Goal: Information Seeking & Learning: Check status

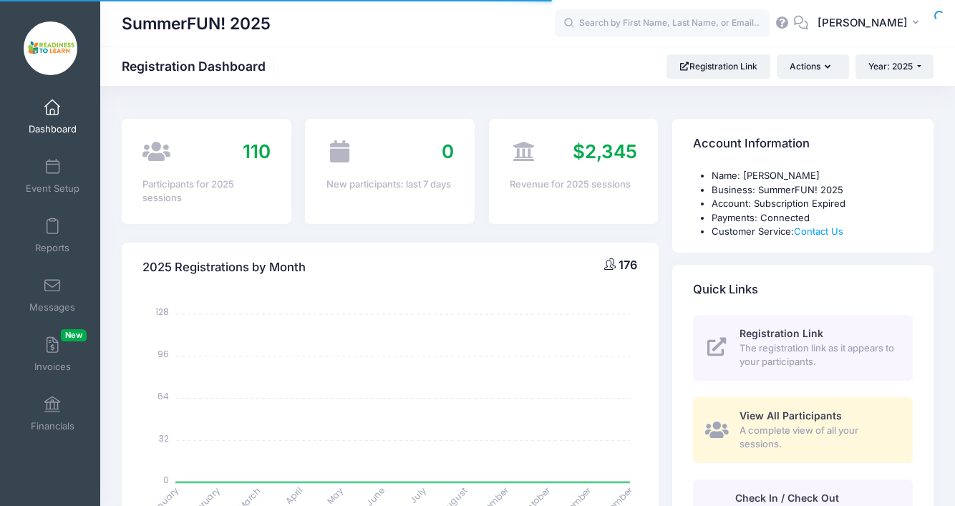
select select
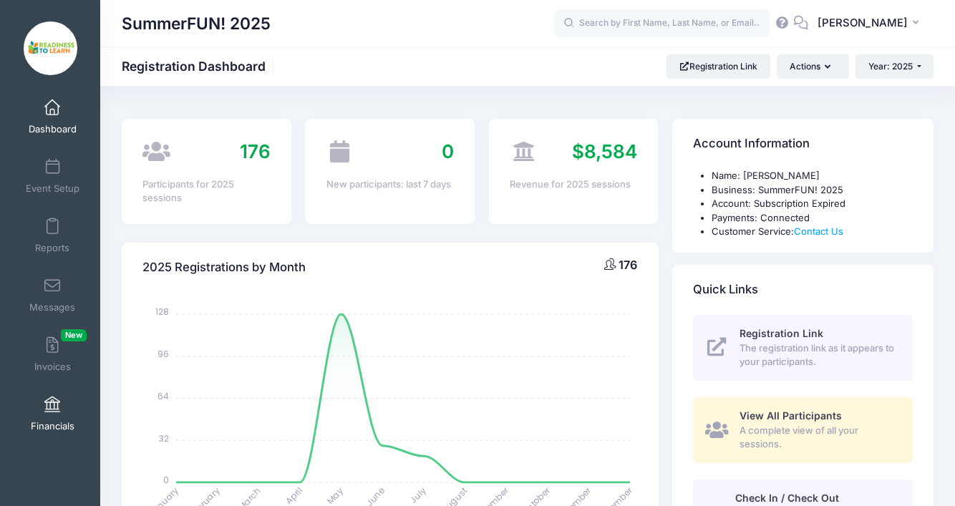
click at [61, 412] on link "Financials" at bounding box center [53, 414] width 68 height 50
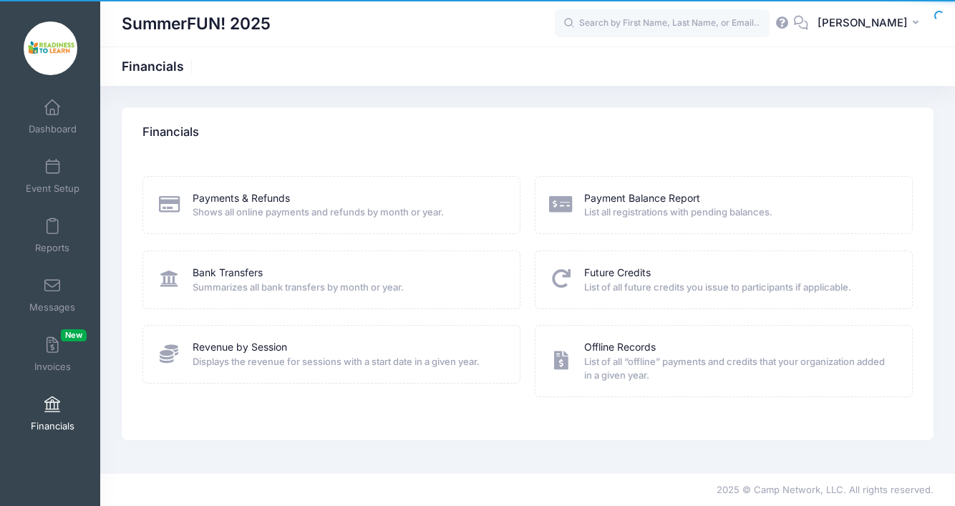
click at [237, 281] on span "Summarizes all bank transfers by month or year." at bounding box center [347, 288] width 309 height 14
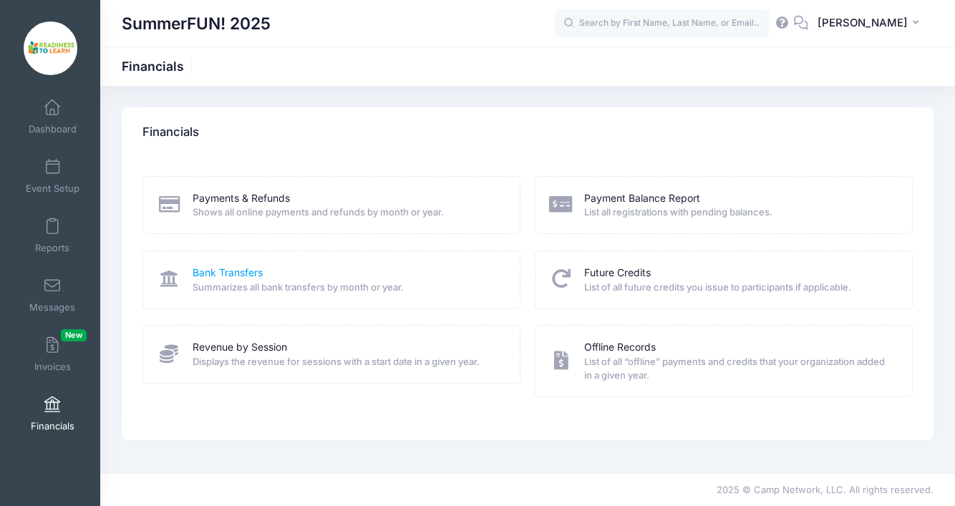
click at [223, 275] on link "Bank Transfers" at bounding box center [228, 273] width 70 height 15
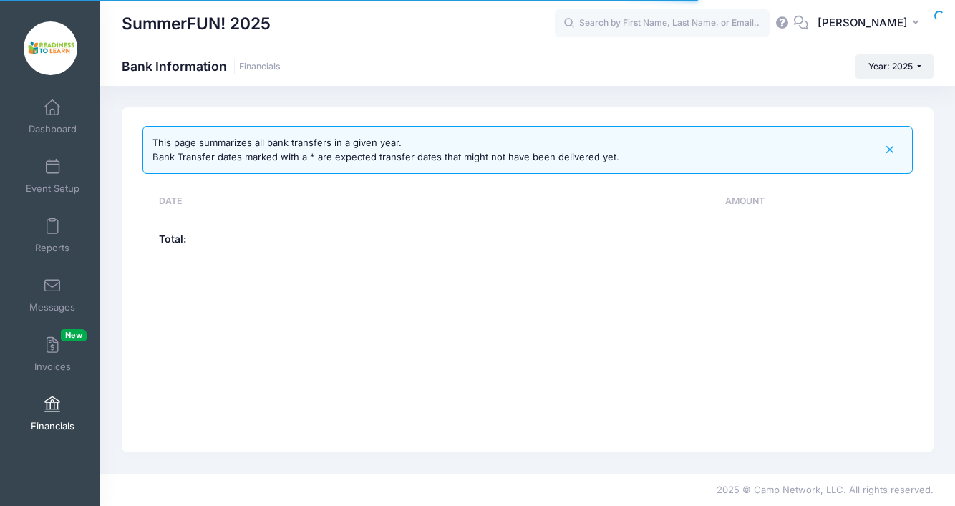
select select "10"
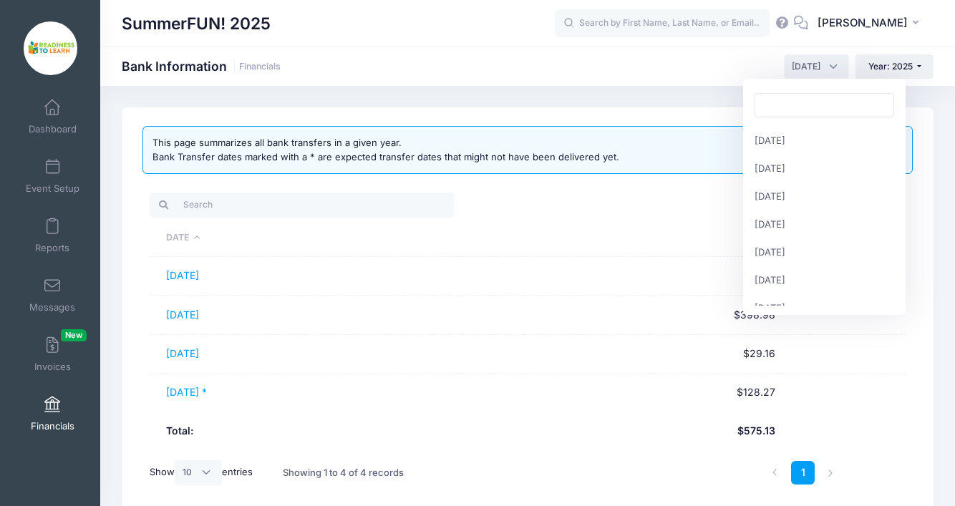
click at [835, 70] on span "[DATE]" at bounding box center [816, 66] width 65 height 24
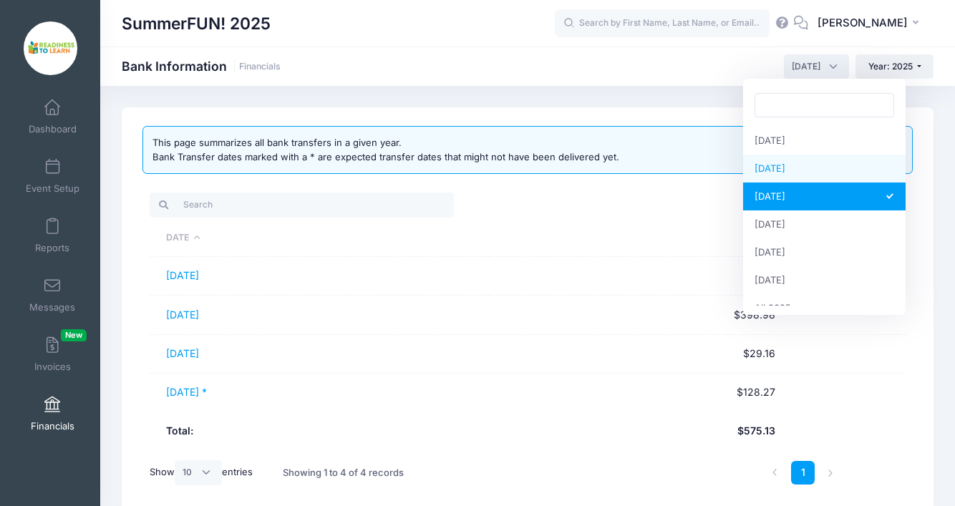
select select "8"
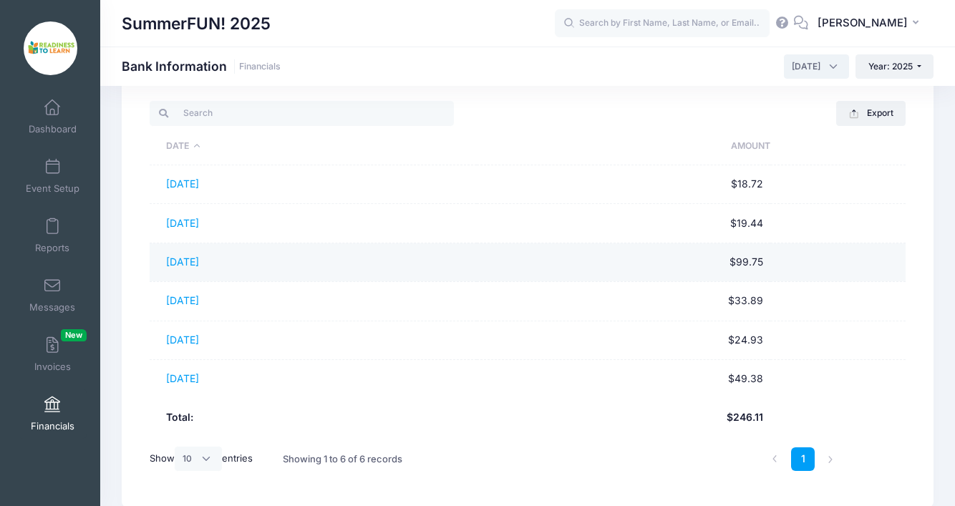
scroll to position [98, 0]
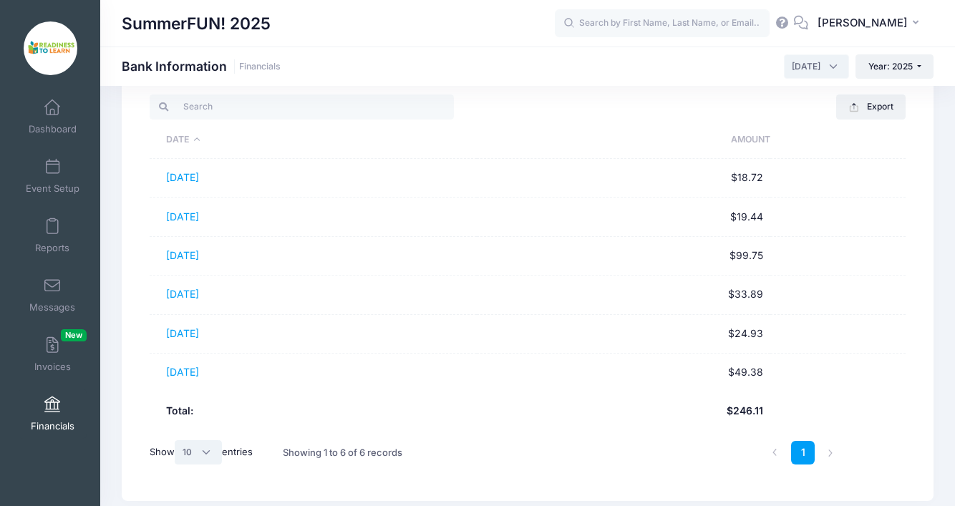
click at [215, 451] on select "All 10 25 50" at bounding box center [198, 452] width 47 height 24
select select "50"
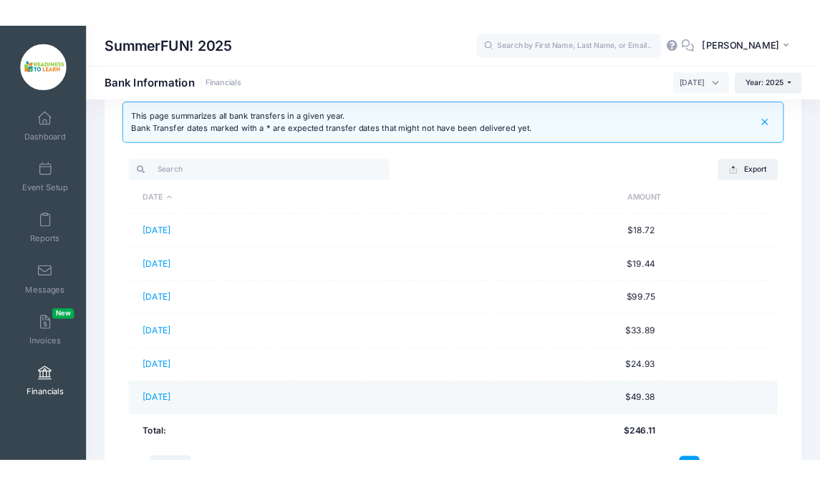
scroll to position [43, 0]
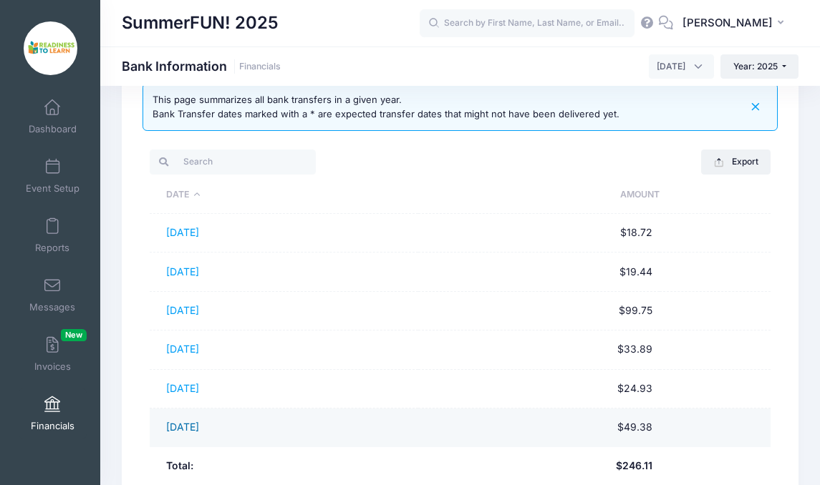
click at [199, 427] on link "[DATE]" at bounding box center [182, 427] width 33 height 12
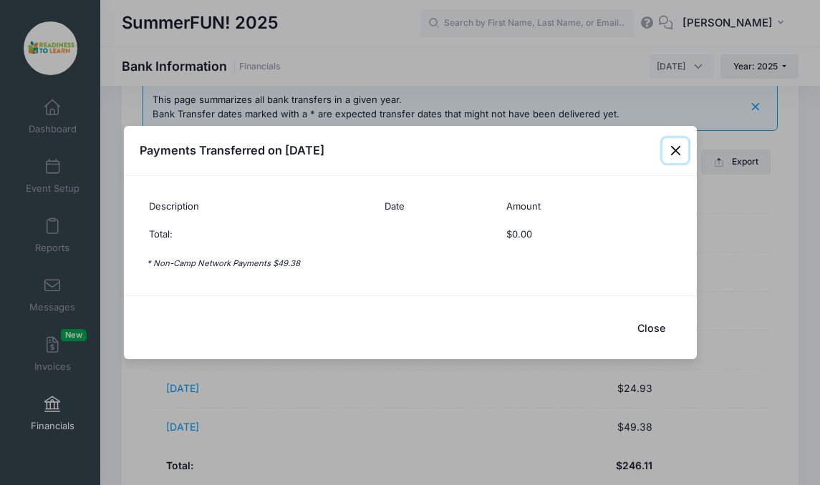
click at [679, 147] on button "Close" at bounding box center [675, 151] width 26 height 26
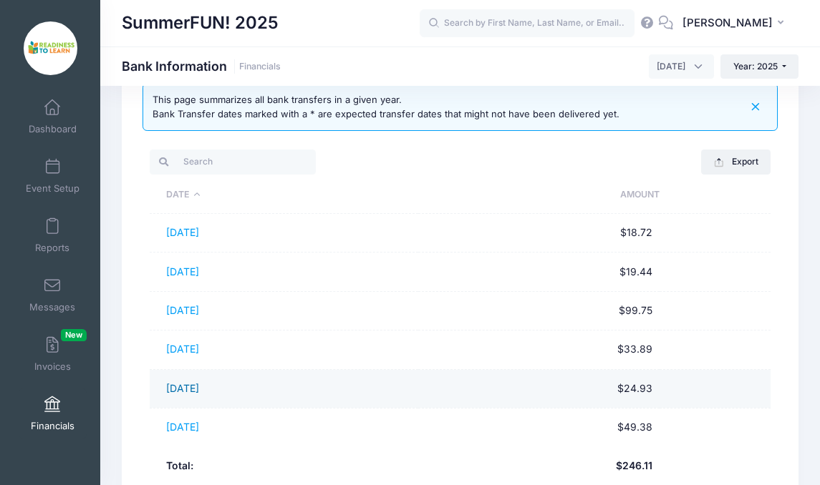
click at [199, 389] on link "[DATE]" at bounding box center [182, 388] width 33 height 12
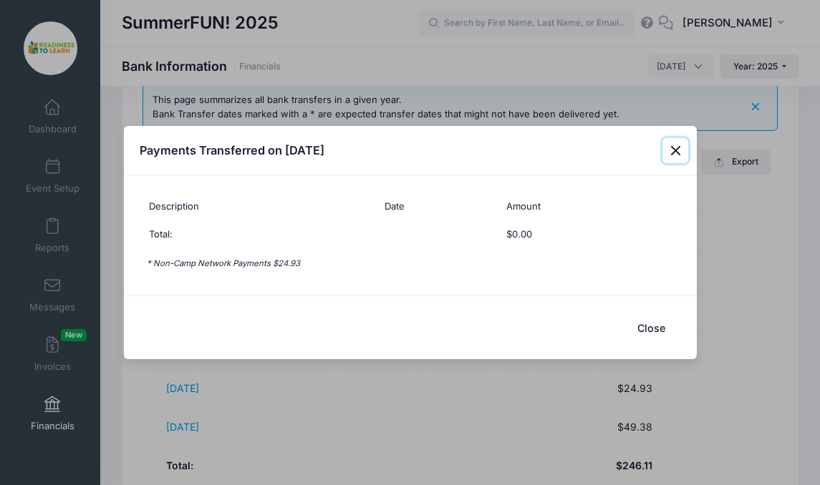
click at [677, 148] on button "Close" at bounding box center [675, 151] width 26 height 26
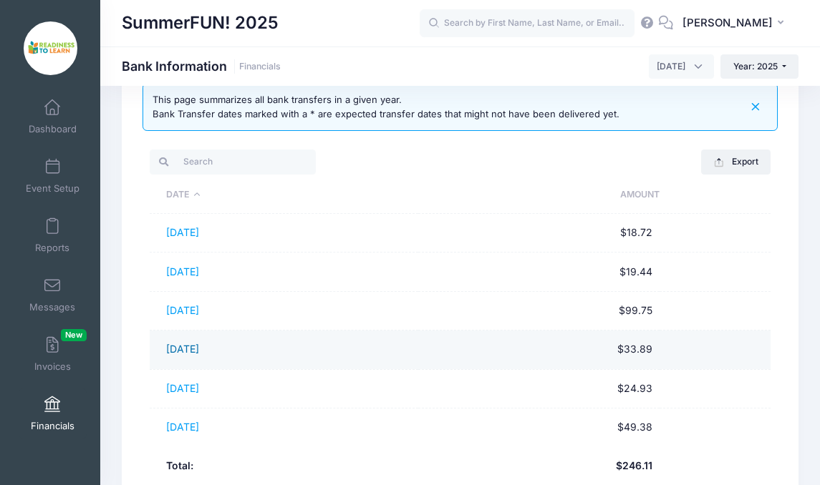
click at [178, 351] on link "[DATE]" at bounding box center [182, 349] width 33 height 12
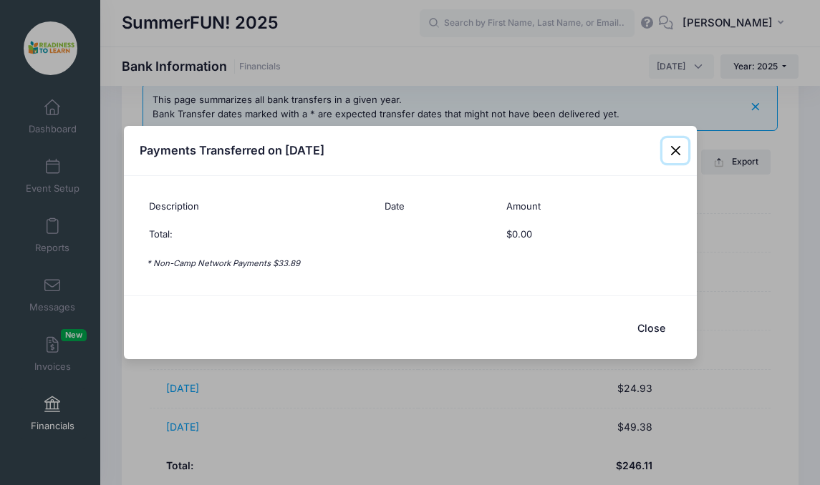
click at [677, 152] on button "Close" at bounding box center [675, 151] width 26 height 26
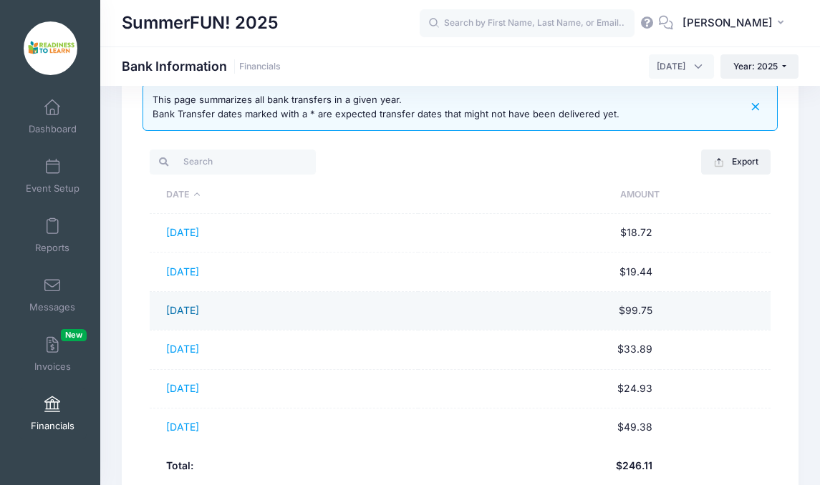
click at [190, 309] on link "[DATE]" at bounding box center [182, 310] width 33 height 12
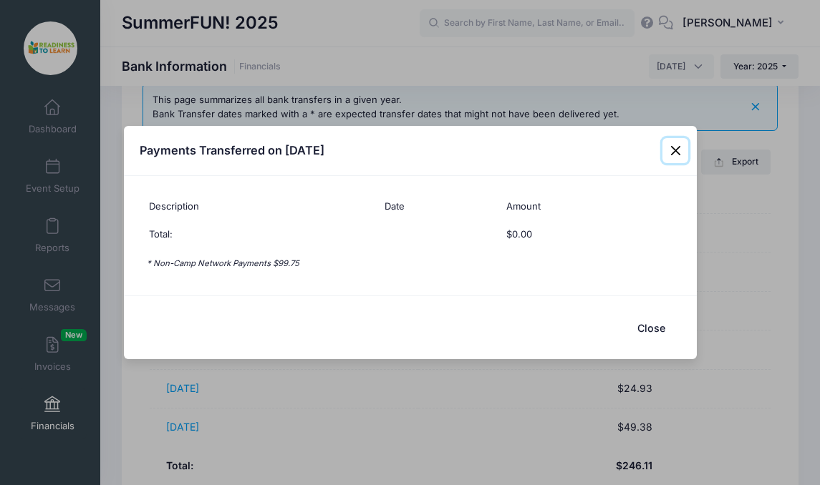
click at [671, 150] on button "Close" at bounding box center [675, 151] width 26 height 26
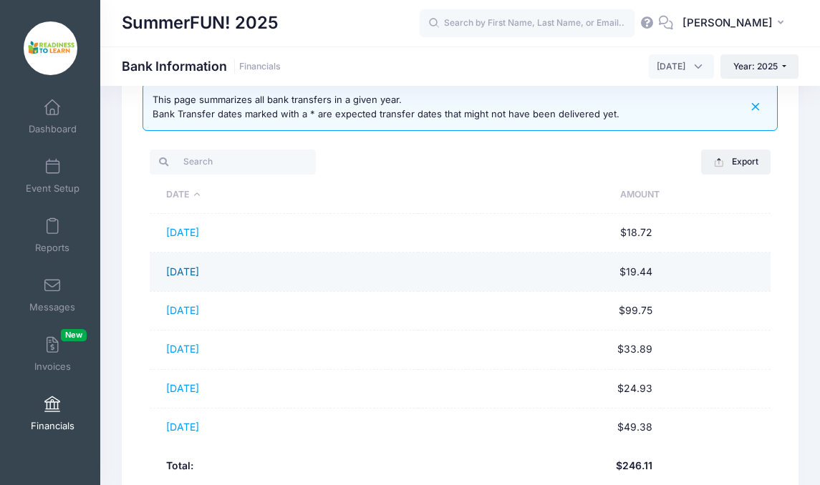
click at [176, 275] on link "[DATE]" at bounding box center [182, 272] width 33 height 12
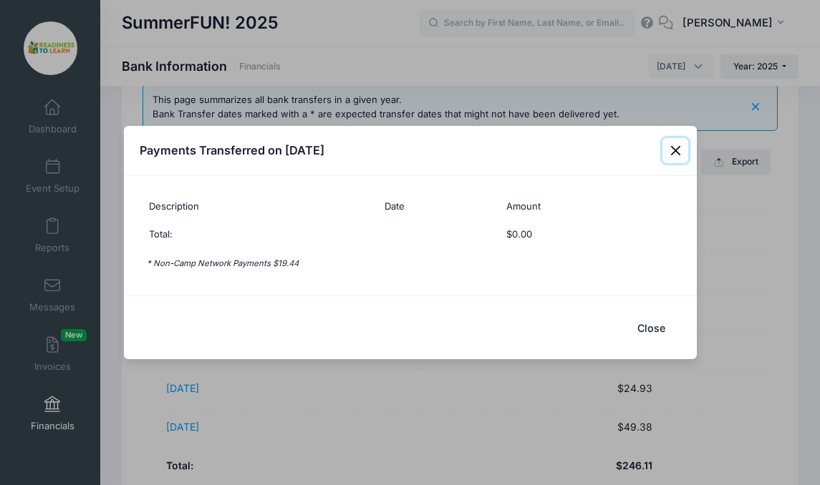
click at [676, 152] on button "Close" at bounding box center [675, 151] width 26 height 26
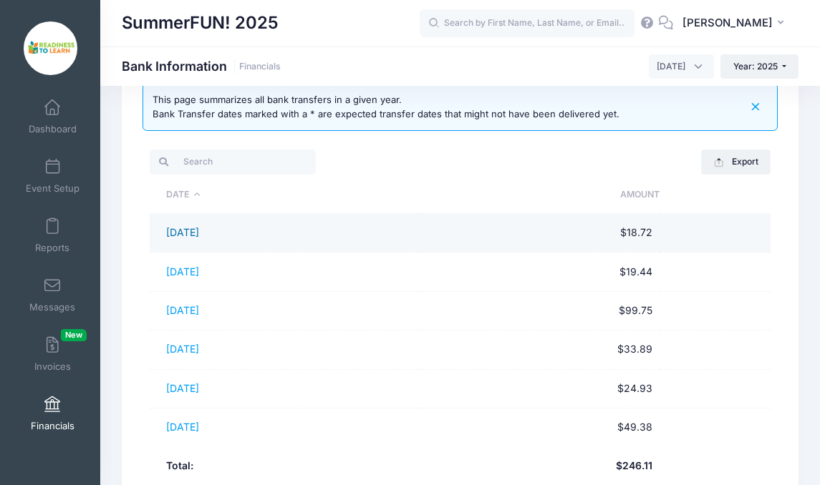
click at [197, 236] on link "[DATE]" at bounding box center [182, 232] width 33 height 12
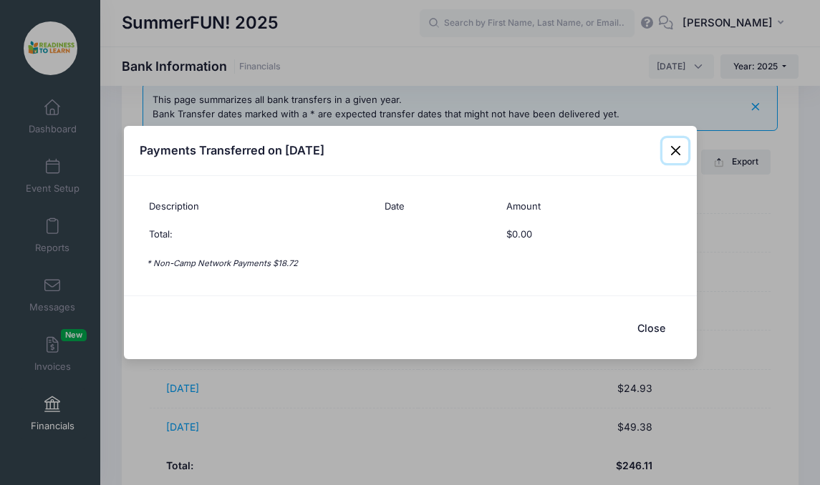
click at [680, 154] on button "Close" at bounding box center [675, 151] width 26 height 26
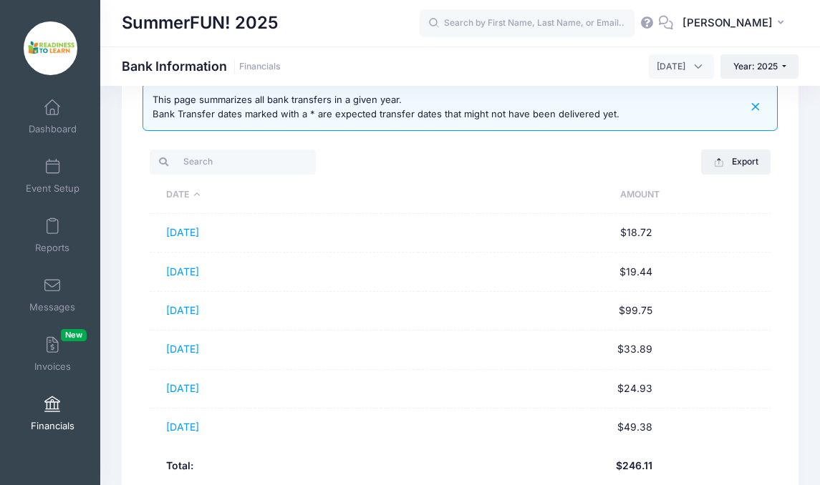
scroll to position [0, 0]
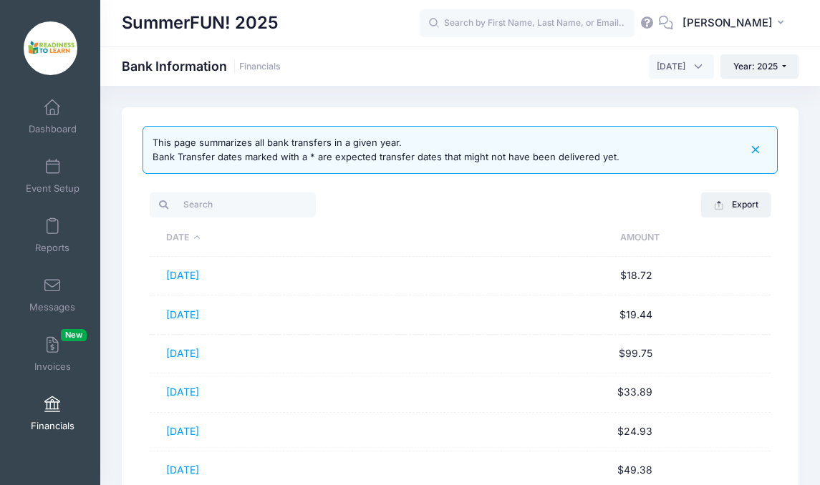
click at [692, 68] on span "[DATE]" at bounding box center [680, 66] width 65 height 24
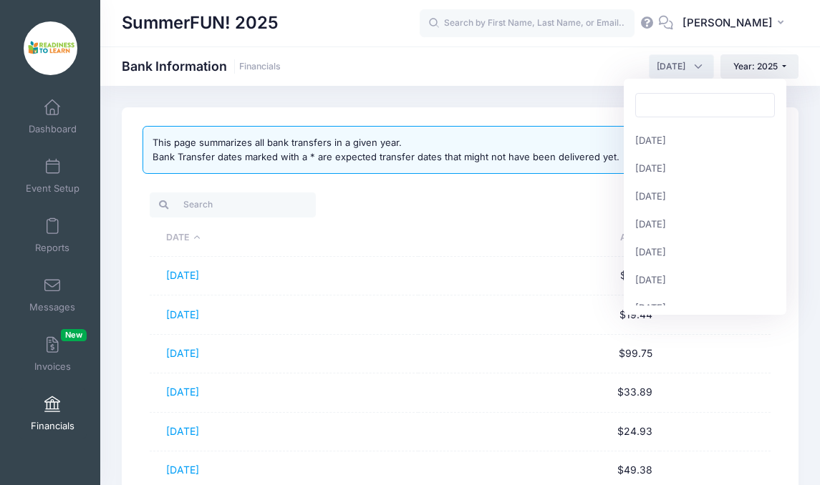
scroll to position [167, 0]
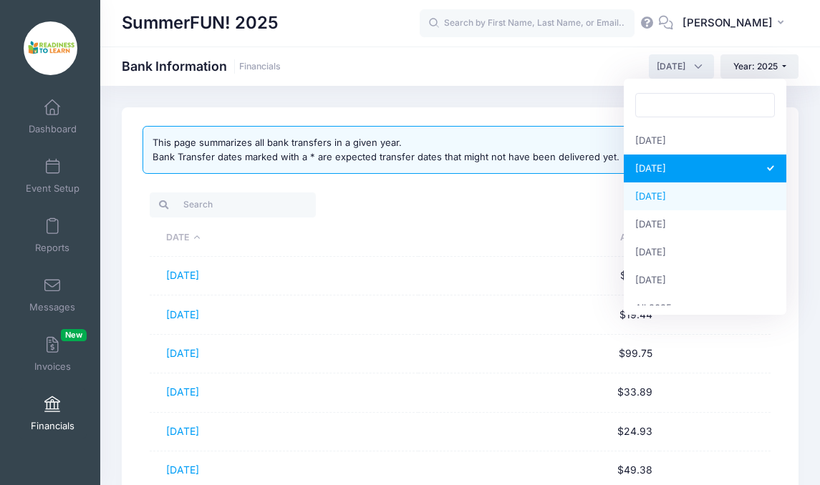
select select "9"
